Goal: Task Accomplishment & Management: Use online tool/utility

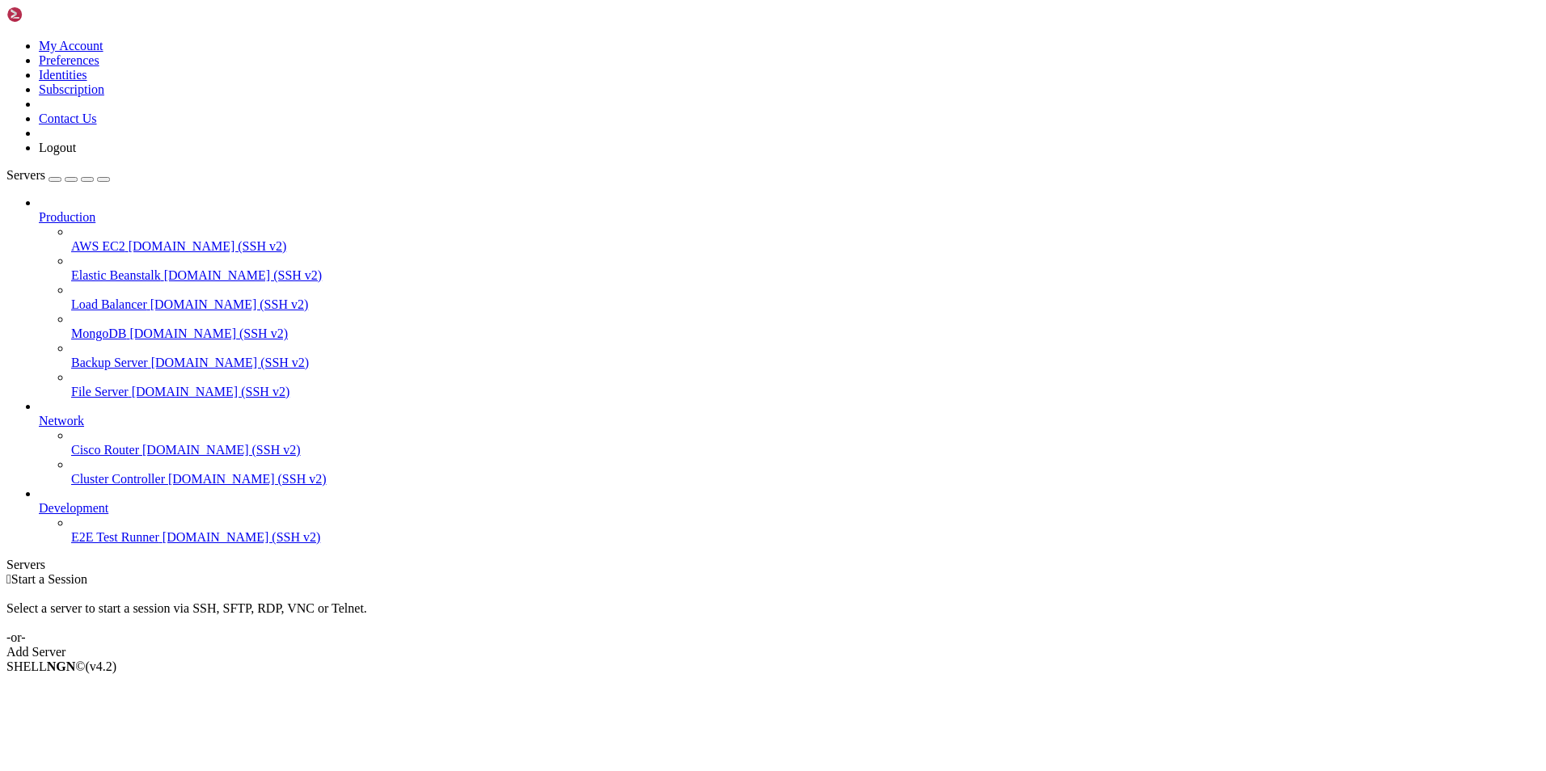
click at [163, 544] on span "[DOMAIN_NAME] (SSH v2)" at bounding box center [242, 537] width 158 height 14
click at [98, 544] on span "E2E Test Runner" at bounding box center [115, 537] width 88 height 14
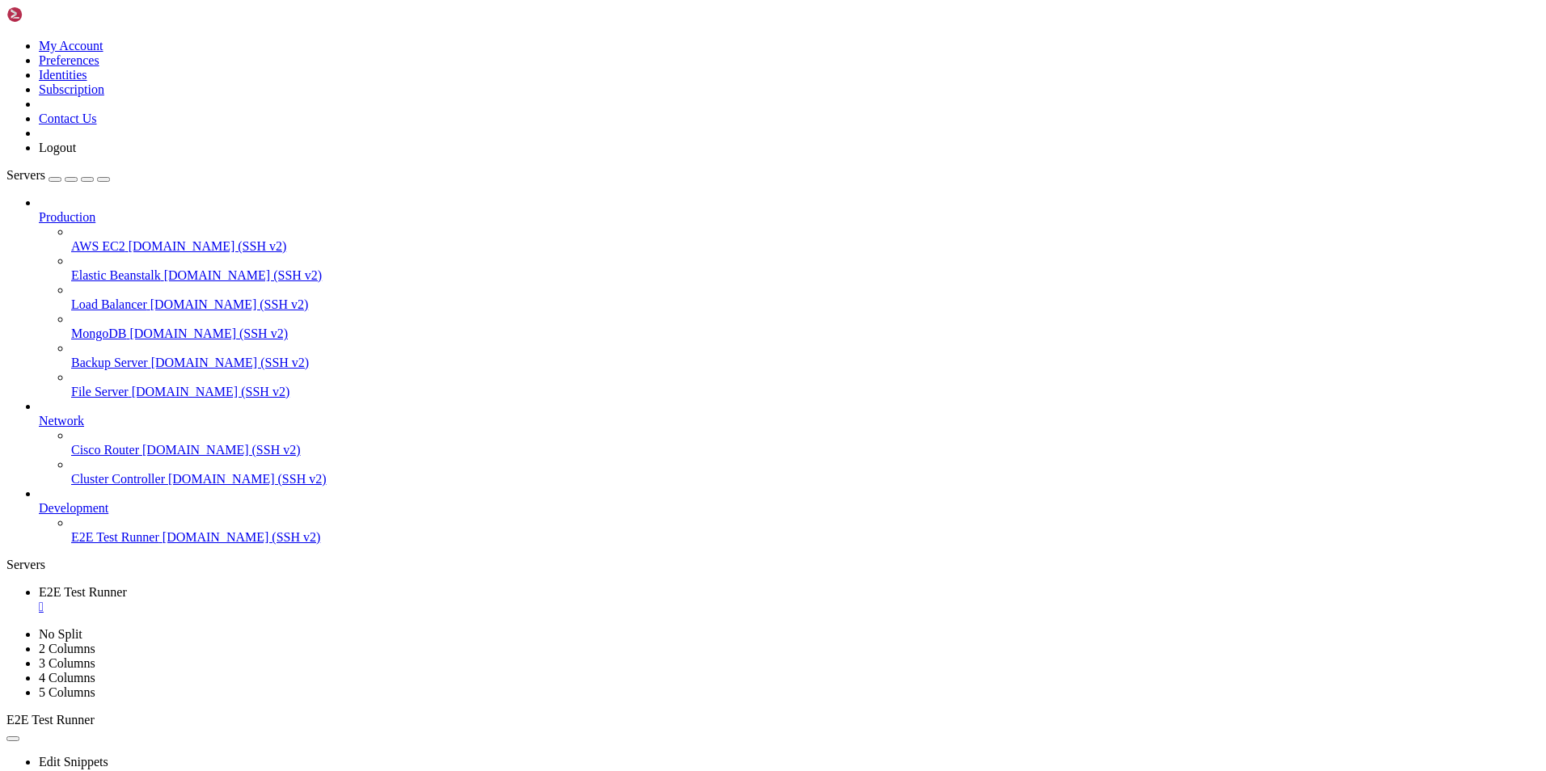
click at [108, 515] on span "Development" at bounding box center [74, 508] width 70 height 14
click at [84, 414] on span "Network" at bounding box center [61, 421] width 45 height 14
click at [83, 210] on span "Production" at bounding box center [67, 217] width 57 height 14
click at [99, 11] on link at bounding box center [52, 18] width 93 height 14
click at [6, 39] on icon at bounding box center [6, 39] width 0 height 0
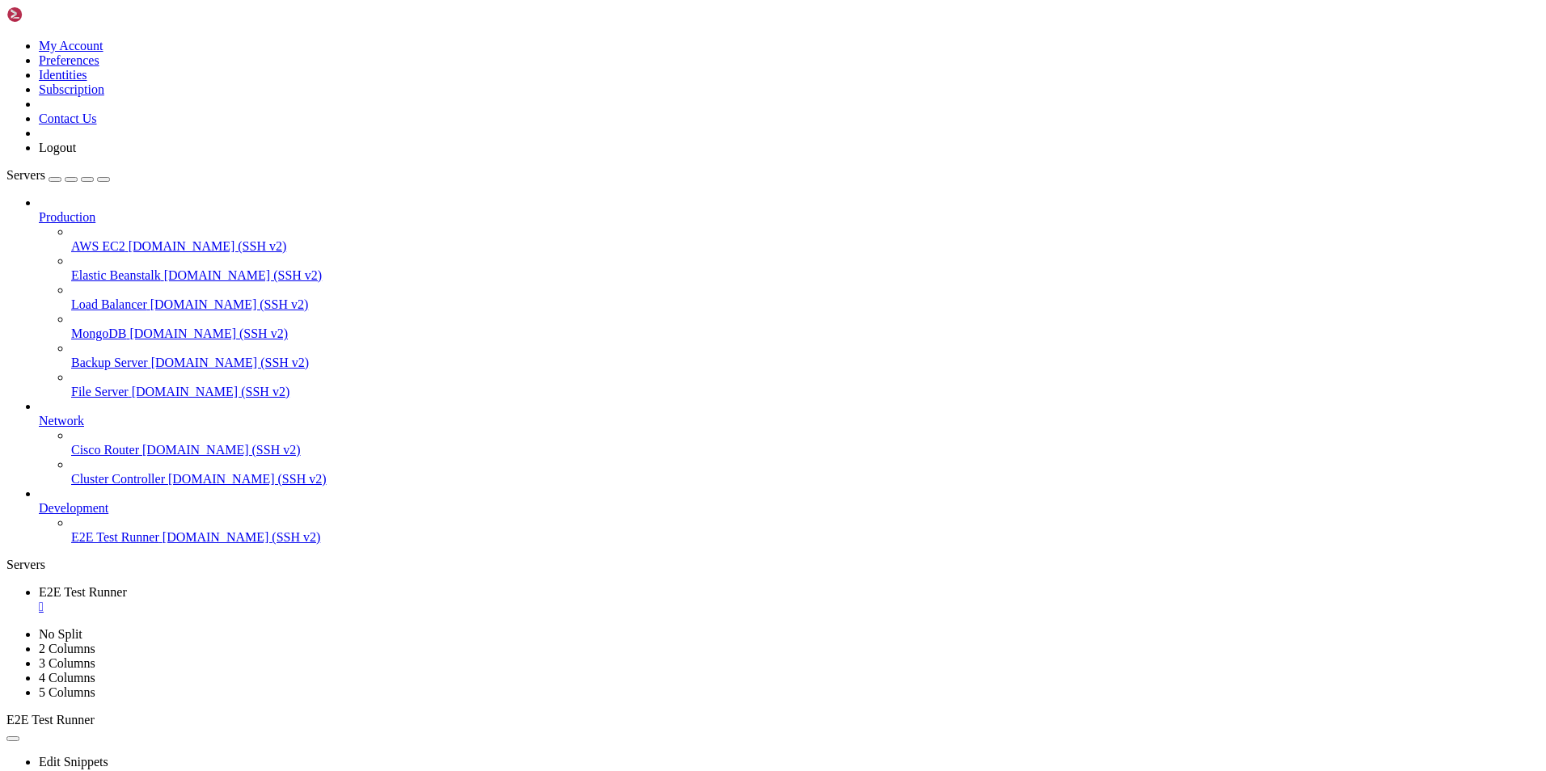
click at [76, 154] on link "Logout" at bounding box center [57, 148] width 37 height 14
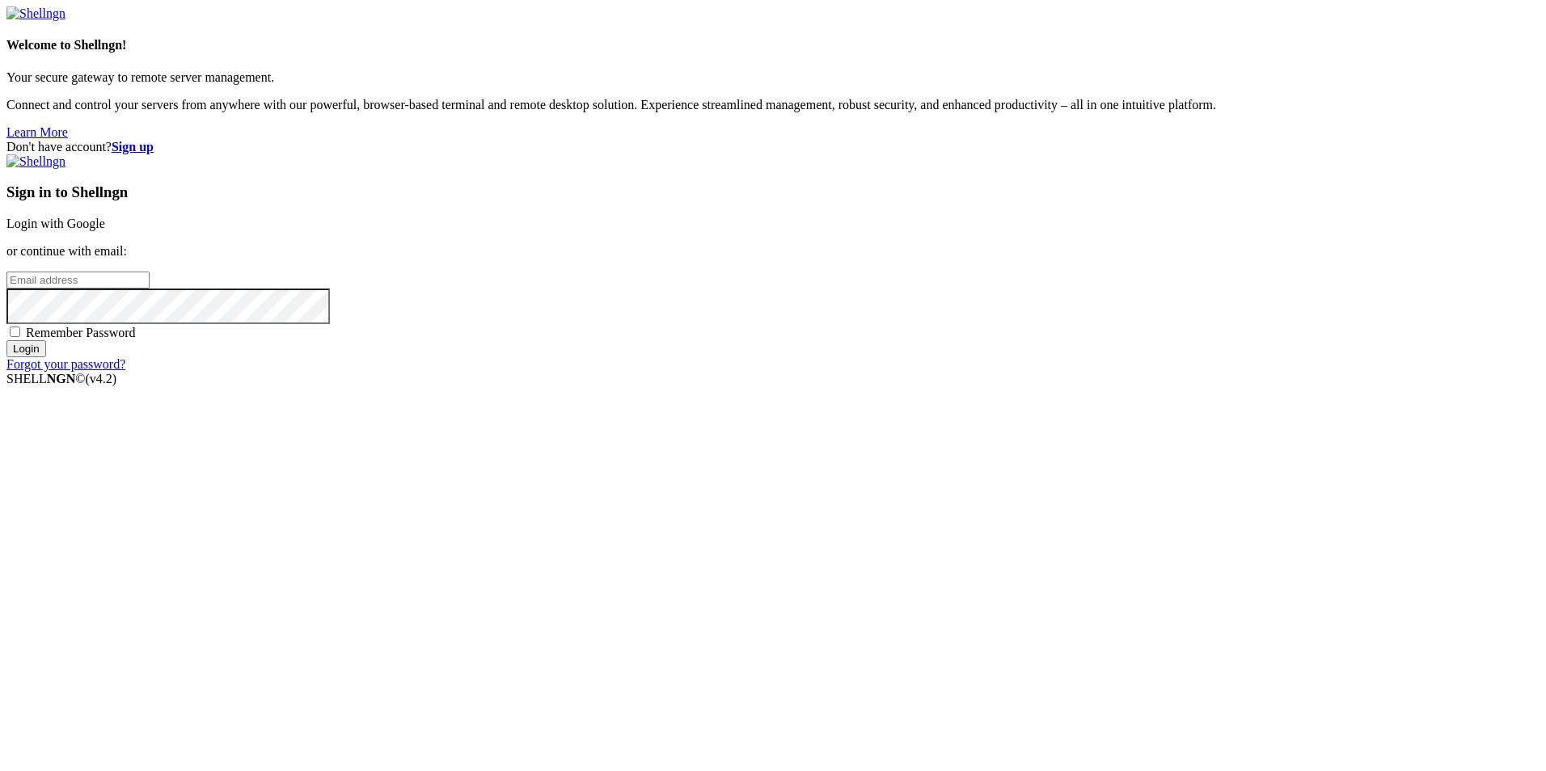
click at [105, 230] on link "Login with Google" at bounding box center [55, 224] width 99 height 14
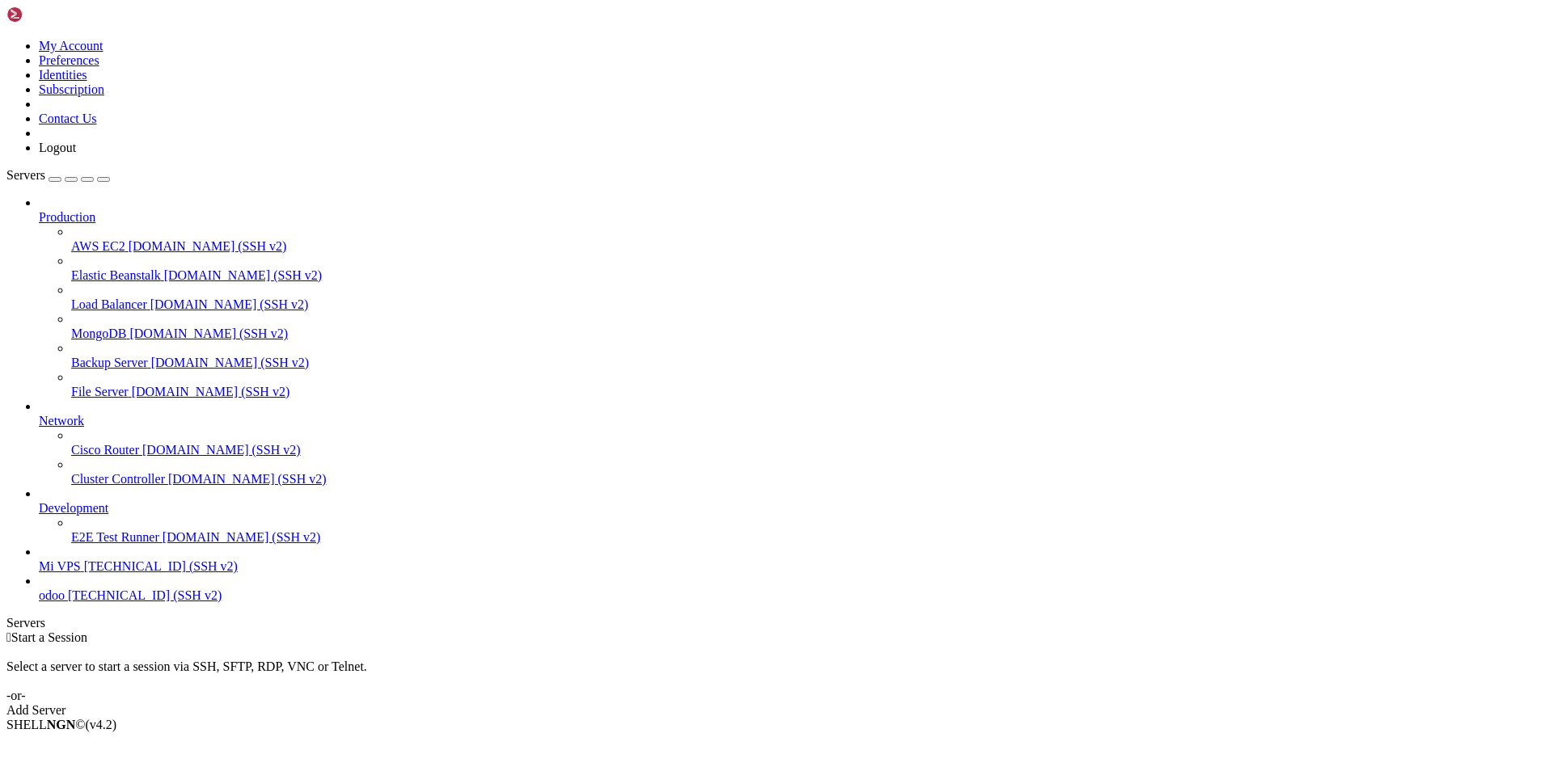
click at [108, 602] on span "[TECHNICAL_ID] (SSH v2)" at bounding box center [145, 596] width 154 height 14
click at [110, 602] on span "[TECHNICAL_ID] (SSH v2)" at bounding box center [145, 596] width 154 height 14
drag, startPoint x: 177, startPoint y: 959, endPoint x: 76, endPoint y: 956, distance: 101.1
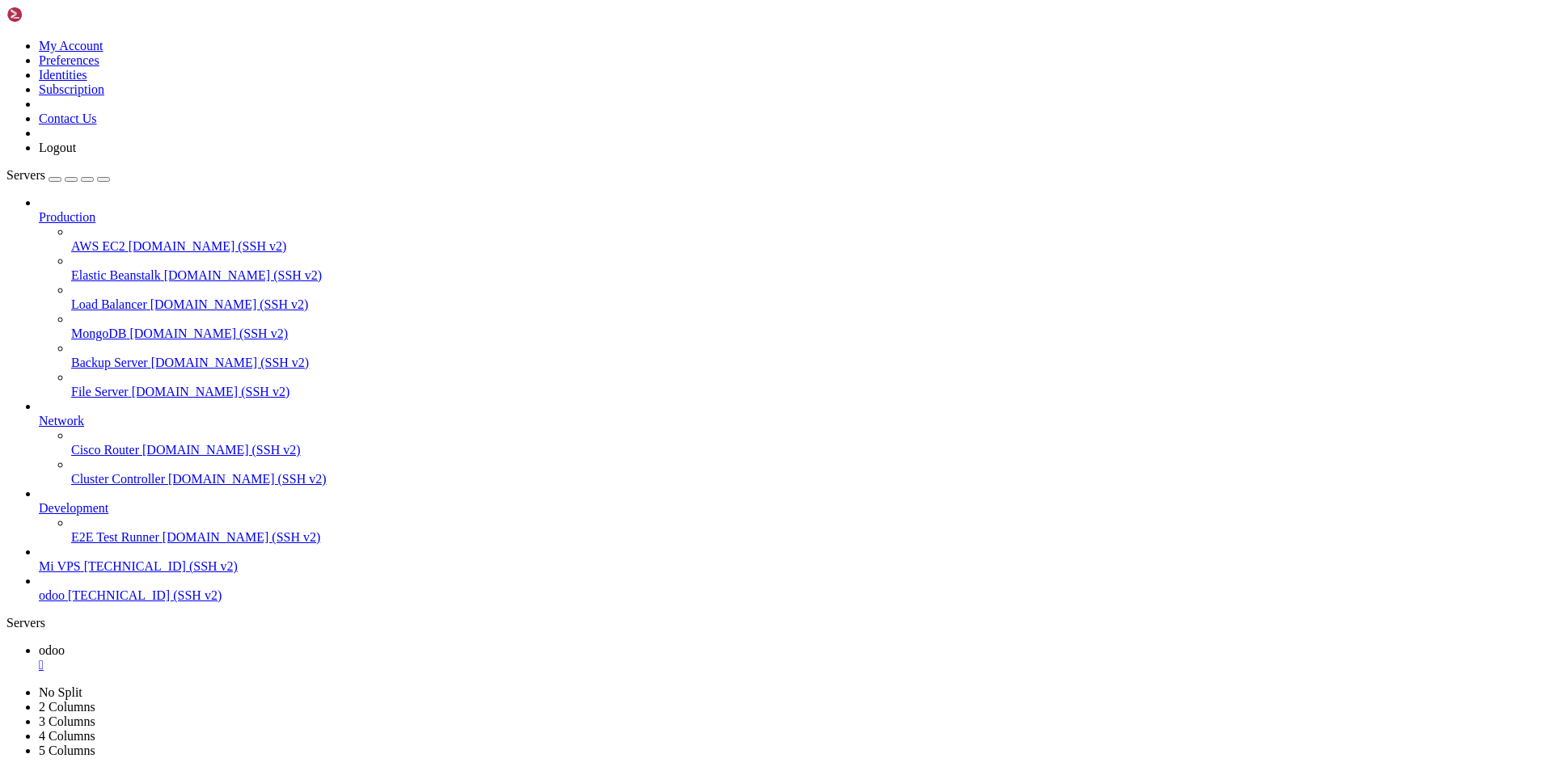
click at [65, 602] on span "odoo" at bounding box center [52, 596] width 26 height 14
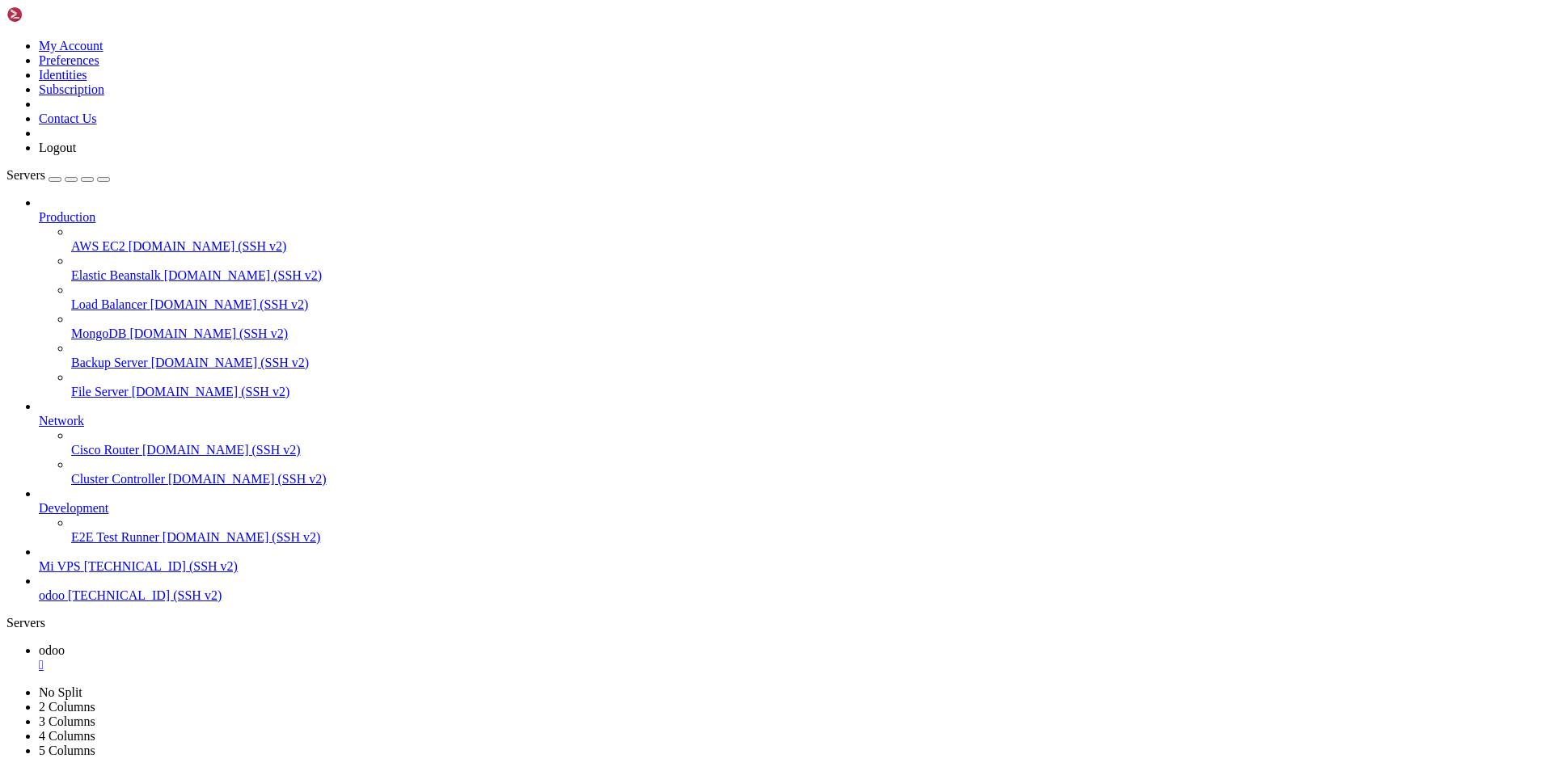
scroll to position [0, 0]
drag, startPoint x: 310, startPoint y: 1573, endPoint x: 41, endPoint y: 986, distance: 645.1
click html "Page up Access denied operador@[TECHNICAL_ID]'s password: Welcome to Ubuntu 22.…"
drag, startPoint x: 15, startPoint y: 1357, endPoint x: -76, endPoint y: 1143, distance: 232.2
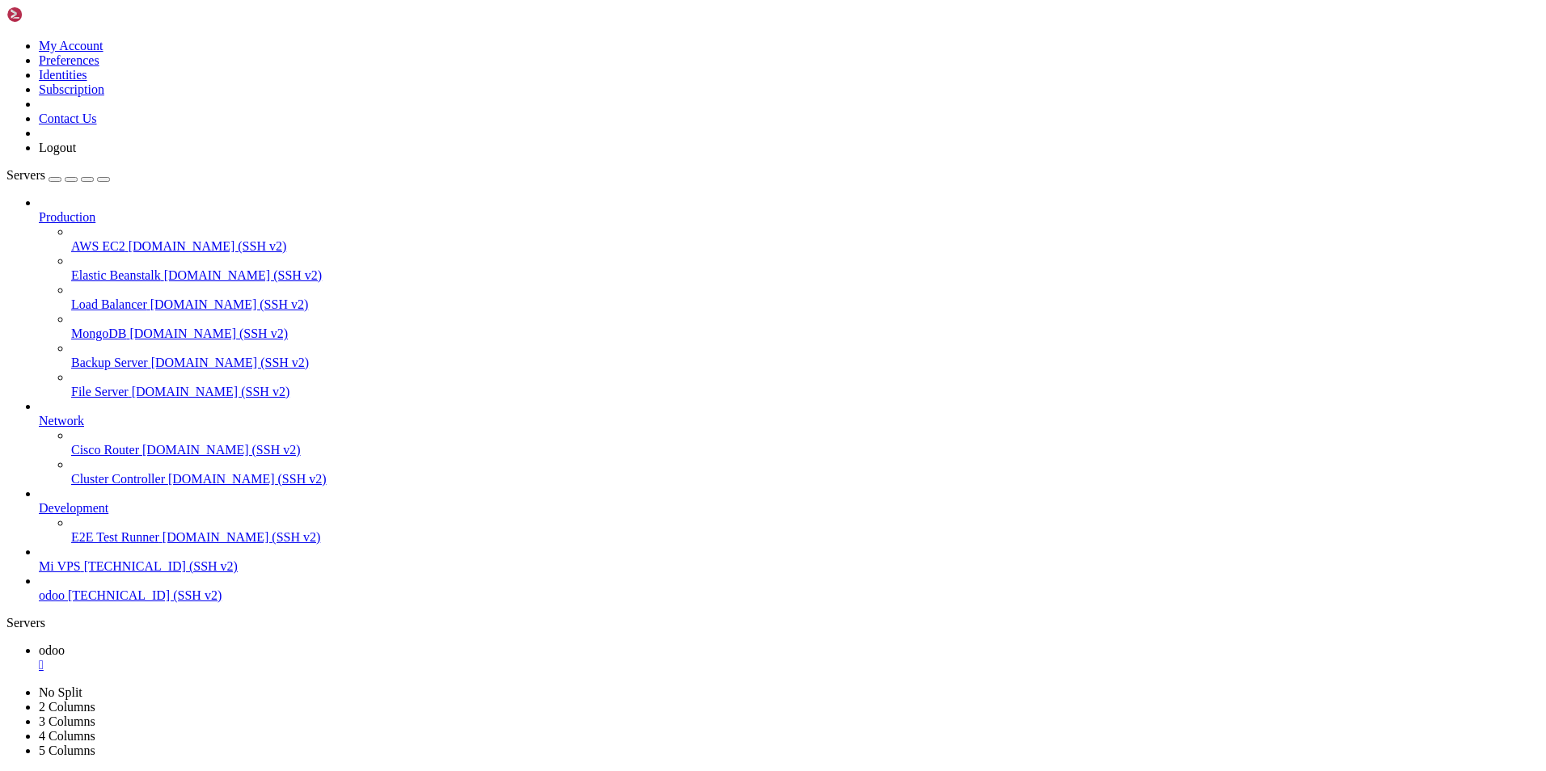
click html "Page up Access denied server_name [DOMAIN_NAME]; GNU nano 6.2 /etc/nginx/sites-…"
drag, startPoint x: 296, startPoint y: 1224, endPoint x: 15, endPoint y: 1223, distance: 281.4
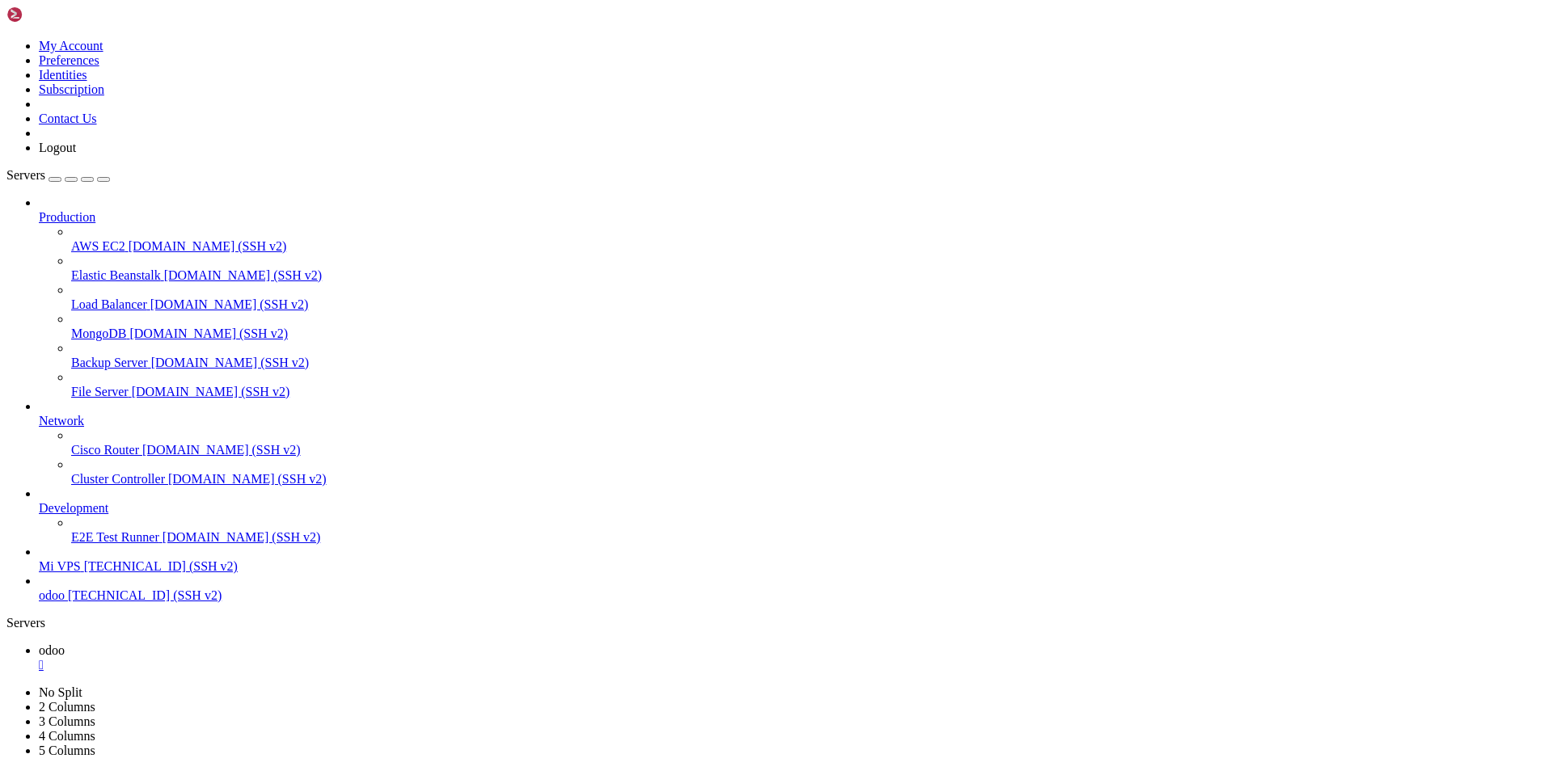
scroll to position [825, 0]
drag, startPoint x: 416, startPoint y: 1563, endPoint x: 932, endPoint y: 1560, distance: 516.7
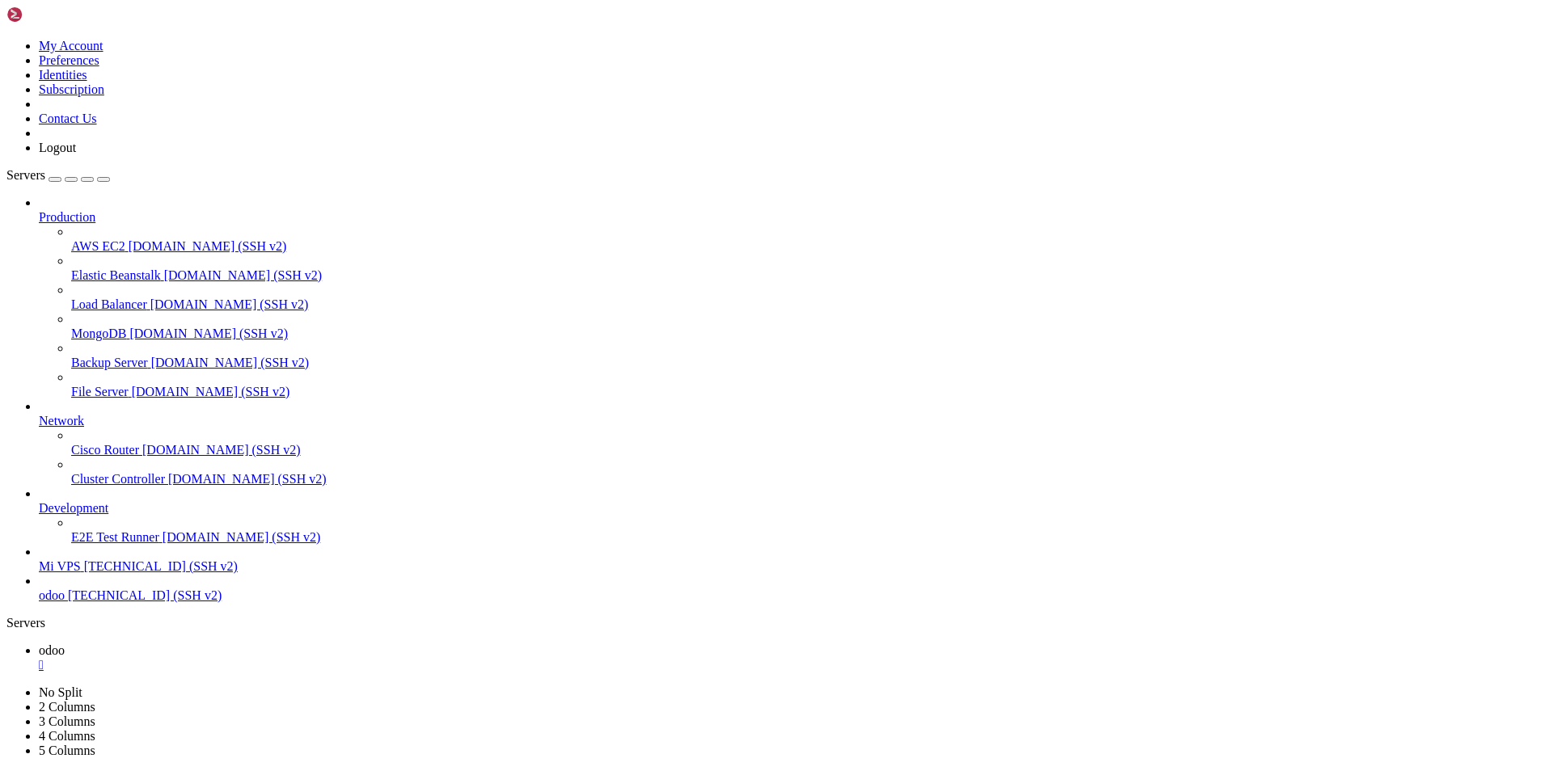
drag, startPoint x: 82, startPoint y: 953, endPoint x: 70, endPoint y: 953, distance: 11.3
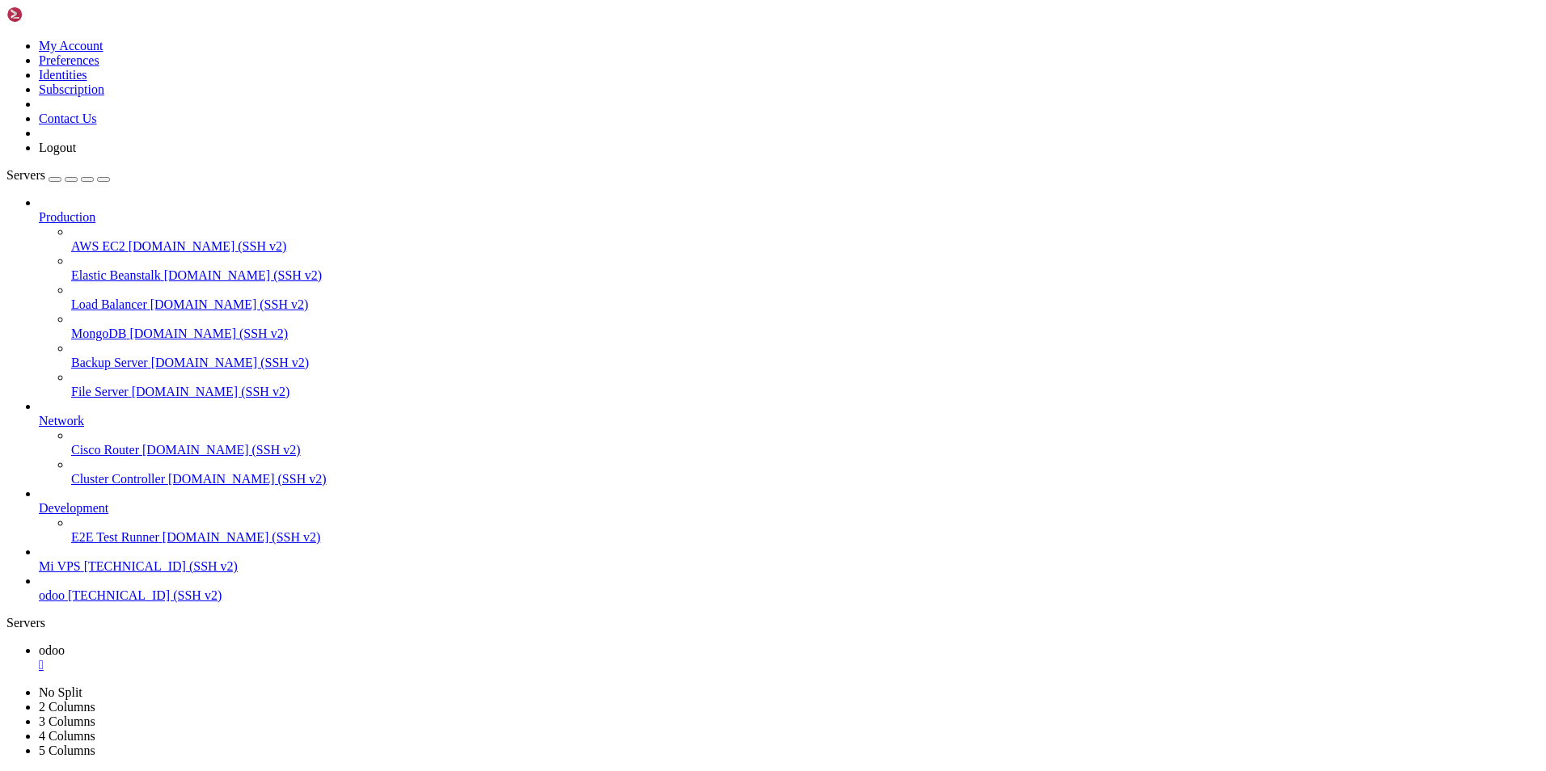
drag, startPoint x: 327, startPoint y: 1568, endPoint x: 122, endPoint y: 1560, distance: 205.5
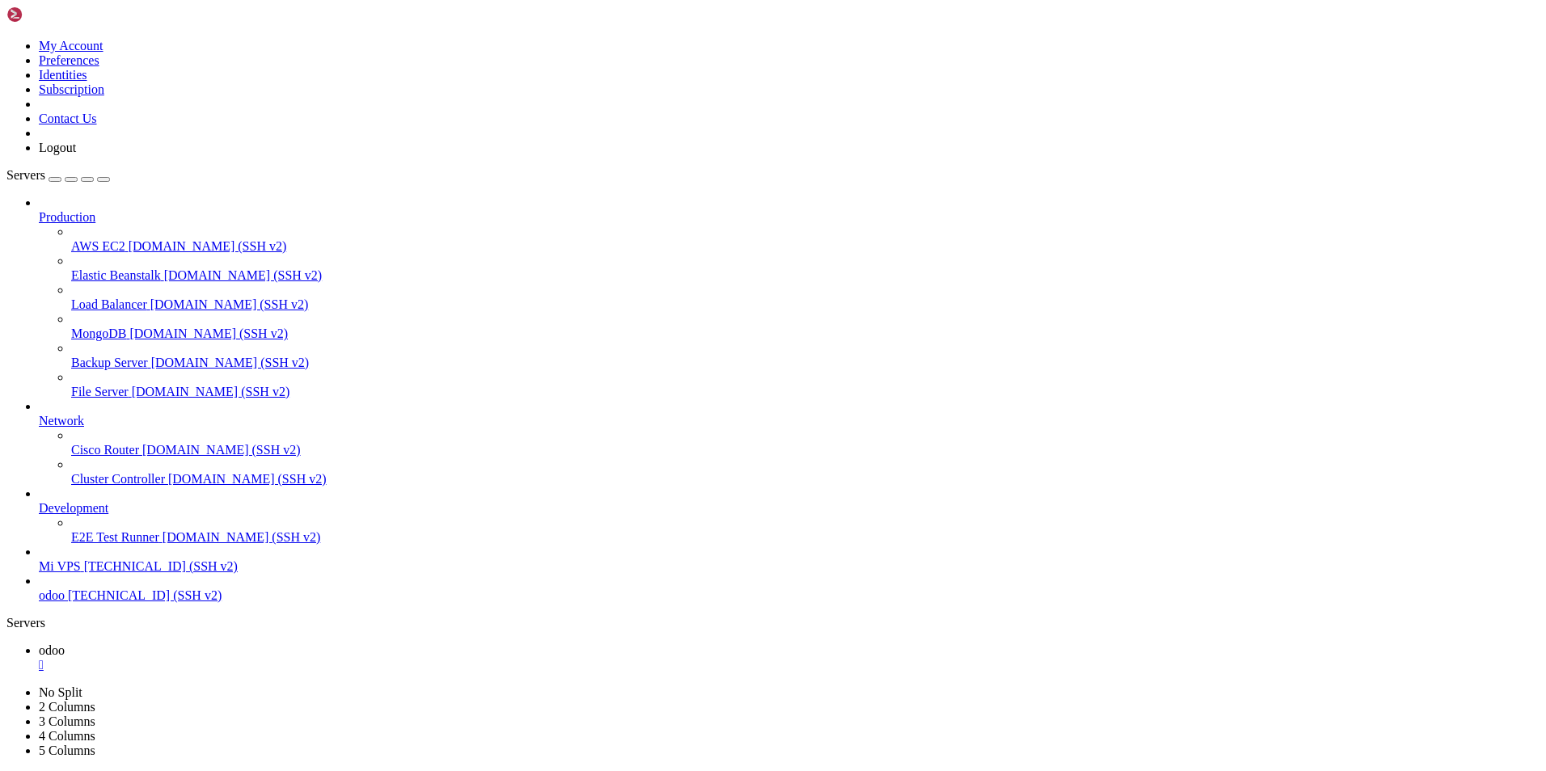
drag, startPoint x: 158, startPoint y: 1580, endPoint x: 147, endPoint y: 1598, distance: 21.4
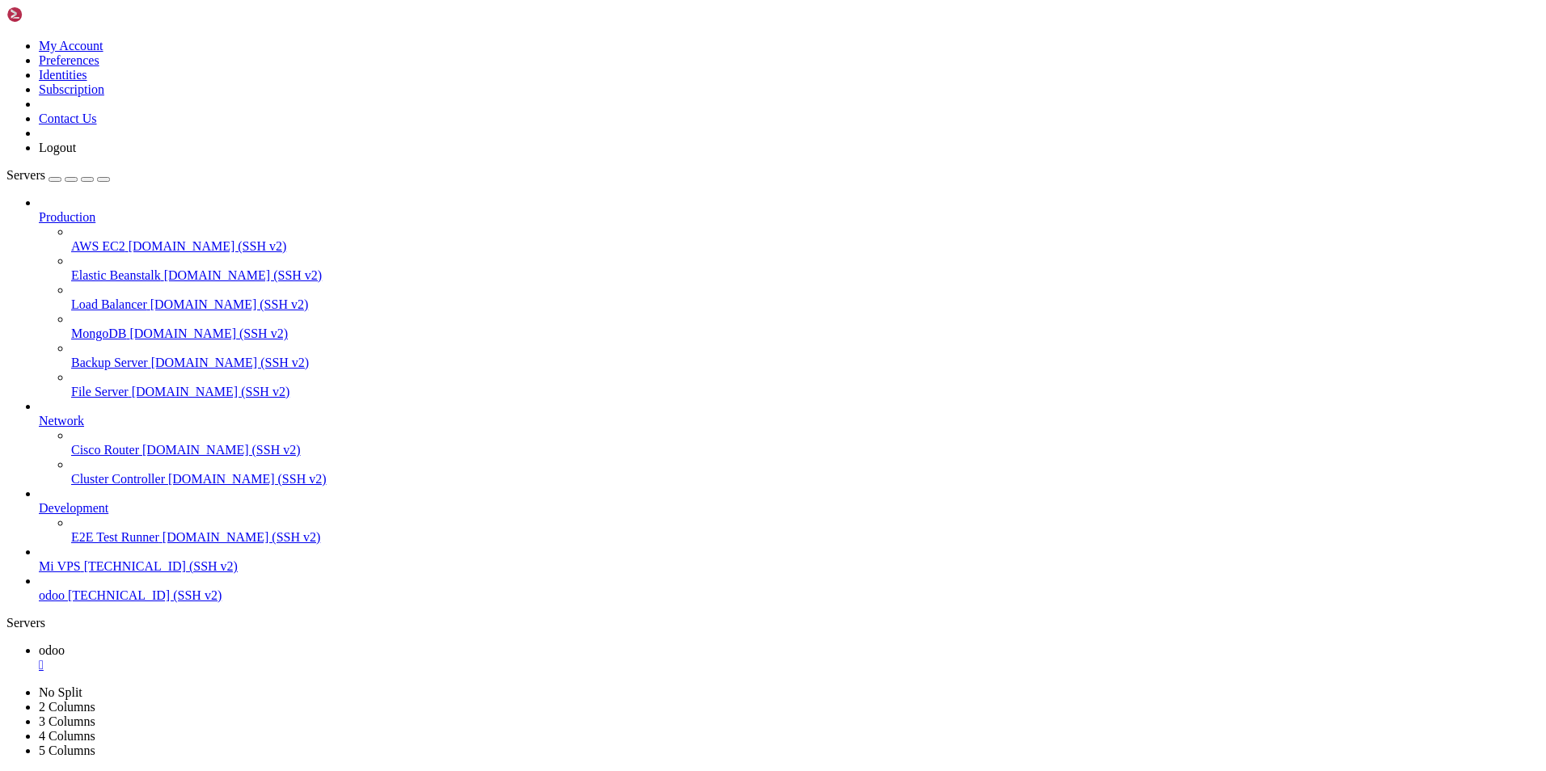
scroll to position [4715, 0]
